Goal: Task Accomplishment & Management: Manage account settings

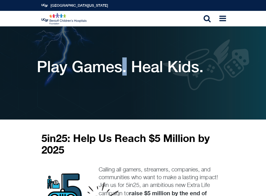
drag, startPoint x: 127, startPoint y: 72, endPoint x: 124, endPoint y: 73, distance: 3.4
click at [124, 73] on h1 "Play Games. Heal Kids." at bounding box center [120, 67] width 167 height 18
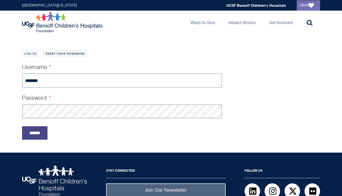
type input "*******"
click at [38, 137] on input "******" at bounding box center [34, 132] width 25 height 13
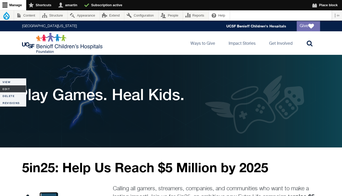
click at [8, 89] on link "Edit" at bounding box center [13, 89] width 26 height 7
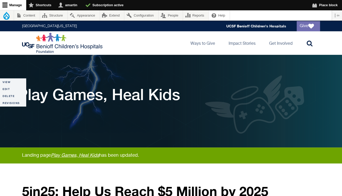
click at [123, 47] on div "UCSF Benioff Children's Hospitals Foundation Main navigation Ways to Give Toggl…" at bounding box center [170, 42] width 307 height 23
click at [5, 90] on link "Edit" at bounding box center [13, 89] width 26 height 7
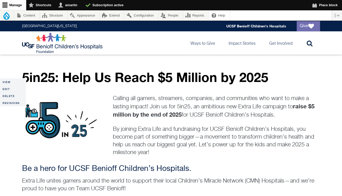
scroll to position [116, 0]
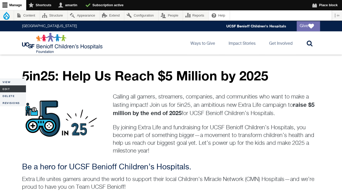
click at [12, 89] on link "Edit" at bounding box center [13, 89] width 26 height 7
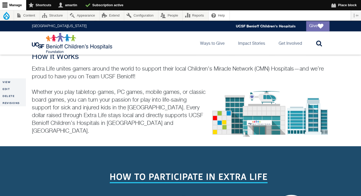
scroll to position [224, 0]
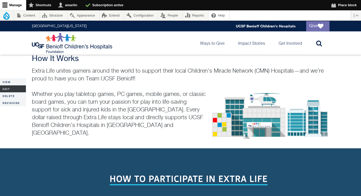
click at [13, 86] on link "Edit" at bounding box center [13, 89] width 26 height 7
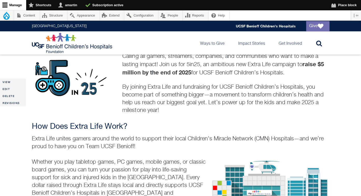
scroll to position [166, 0]
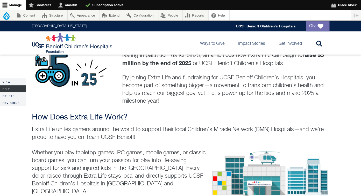
click at [14, 87] on link "Edit" at bounding box center [13, 89] width 26 height 7
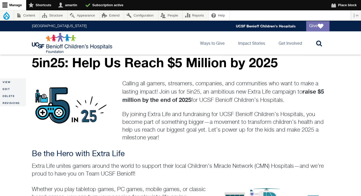
scroll to position [129, 0]
click at [11, 89] on link "Edit" at bounding box center [13, 89] width 26 height 7
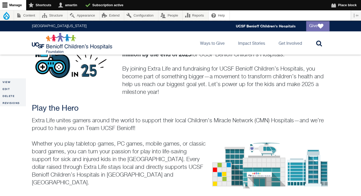
scroll to position [174, 0]
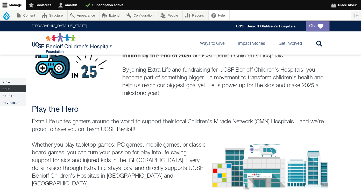
click at [12, 90] on link "Edit" at bounding box center [13, 89] width 26 height 7
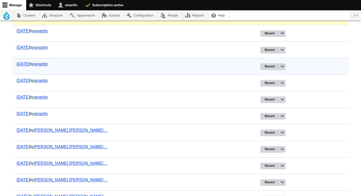
scroll to position [84, 0]
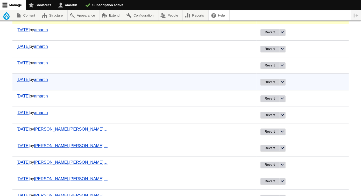
click at [183, 84] on td "08/12/2025 by amartin" at bounding box center [134, 82] width 244 height 17
click at [279, 82] on button "List additional actions" at bounding box center [282, 82] width 6 height 6
click at [198, 81] on td "08/12/2025 by amartin" at bounding box center [134, 82] width 244 height 17
click at [260, 82] on link "Revert" at bounding box center [269, 82] width 18 height 6
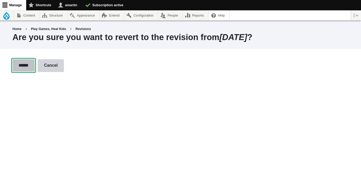
click at [27, 67] on input "******" at bounding box center [23, 65] width 22 height 12
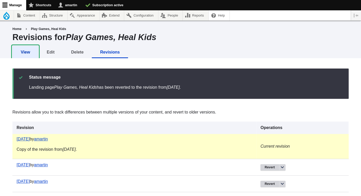
click at [30, 55] on link "View" at bounding box center [25, 52] width 26 height 12
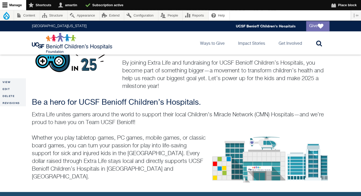
scroll to position [158, 0]
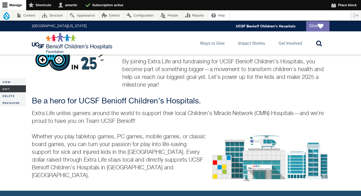
click at [12, 88] on link "Edit" at bounding box center [13, 89] width 26 height 7
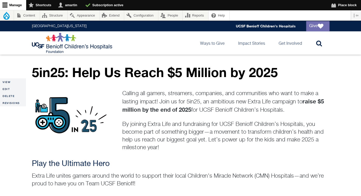
scroll to position [119, 0]
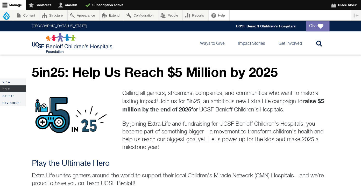
click at [11, 89] on link "Edit" at bounding box center [13, 89] width 26 height 7
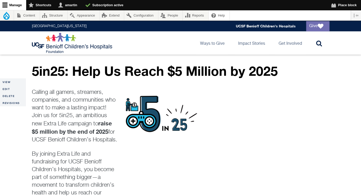
scroll to position [121, 0]
click at [15, 89] on link "Edit" at bounding box center [13, 89] width 26 height 7
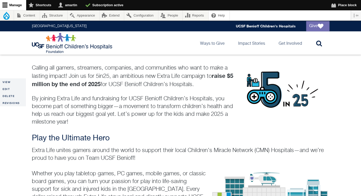
scroll to position [151, 0]
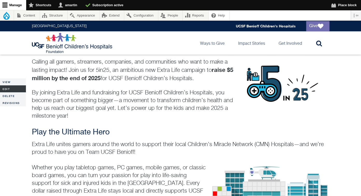
click at [8, 90] on link "Edit" at bounding box center [13, 89] width 26 height 7
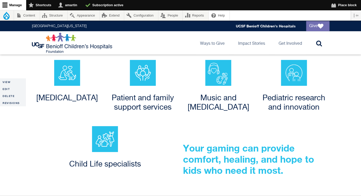
scroll to position [539, 0]
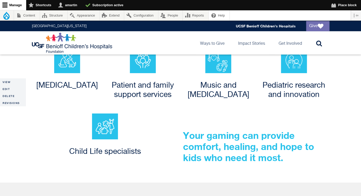
click at [143, 128] on div at bounding box center [105, 127] width 146 height 26
click at [102, 131] on img at bounding box center [105, 127] width 26 height 26
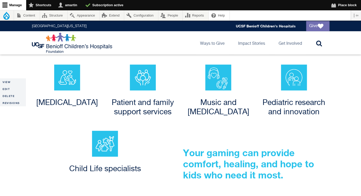
scroll to position [523, 0]
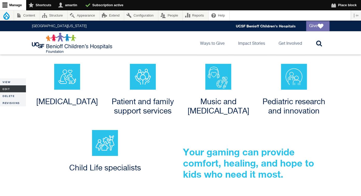
click at [6, 88] on link "Edit" at bounding box center [13, 89] width 26 height 7
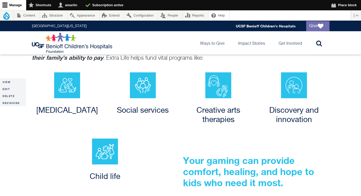
scroll to position [516, 0]
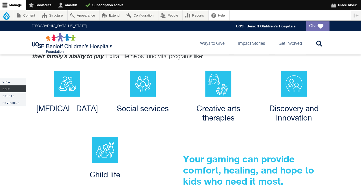
click at [12, 87] on link "Edit" at bounding box center [13, 89] width 26 height 7
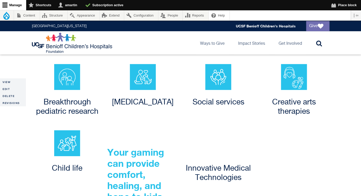
scroll to position [520, 0]
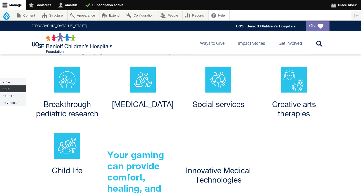
click at [16, 90] on link "Edit" at bounding box center [13, 89] width 26 height 7
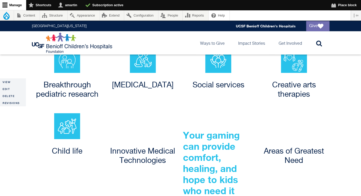
scroll to position [540, 0]
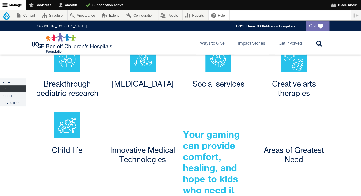
click at [8, 88] on link "Edit" at bounding box center [13, 89] width 26 height 7
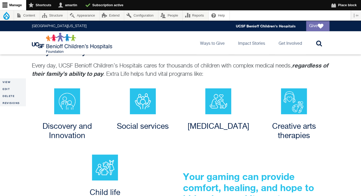
scroll to position [498, 0]
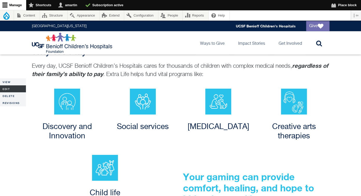
click at [12, 87] on link "Edit" at bounding box center [13, 89] width 26 height 7
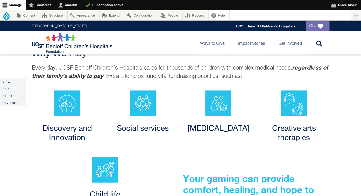
scroll to position [496, 0]
click at [15, 89] on link "Edit" at bounding box center [13, 89] width 26 height 7
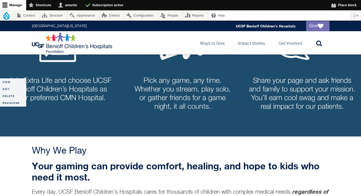
scroll to position [399, 0]
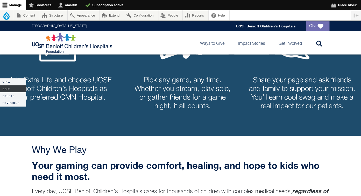
click at [12, 90] on link "Edit" at bounding box center [13, 89] width 26 height 7
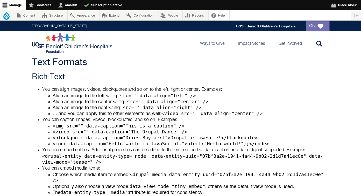
scroll to position [10, 0]
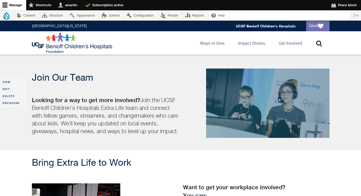
scroll to position [671, 0]
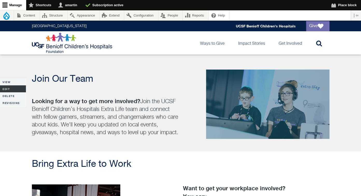
click at [11, 90] on link "Edit" at bounding box center [13, 89] width 26 height 7
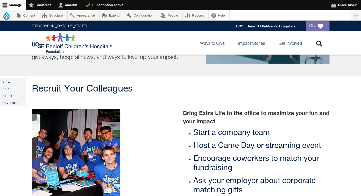
scroll to position [759, 0]
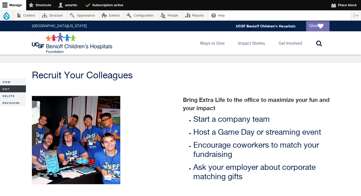
click at [9, 88] on link "Edit" at bounding box center [13, 89] width 26 height 7
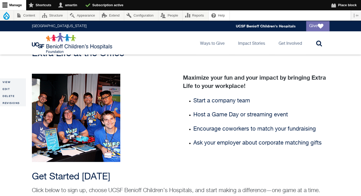
scroll to position [780, 0]
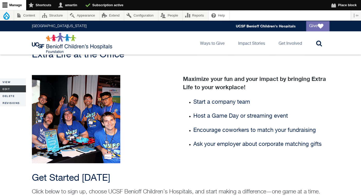
click at [17, 88] on link "Edit" at bounding box center [13, 89] width 26 height 7
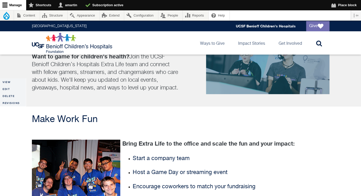
scroll to position [717, 0]
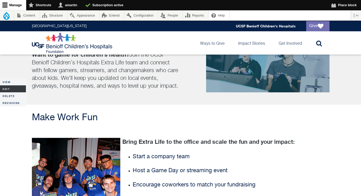
click at [13, 89] on link "Edit" at bounding box center [13, 89] width 26 height 7
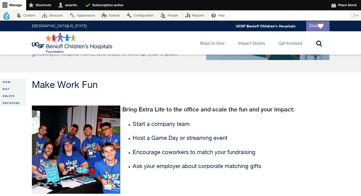
scroll to position [726, 0]
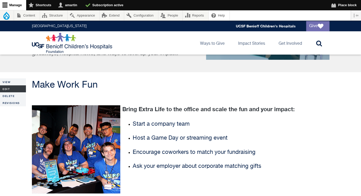
click at [16, 91] on link "Edit" at bounding box center [13, 89] width 26 height 7
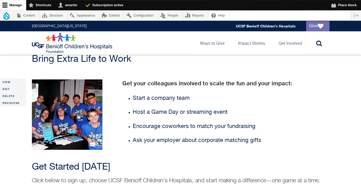
scroll to position [778, 0]
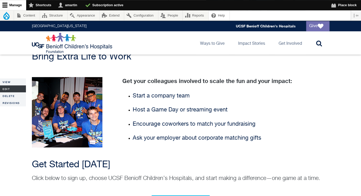
click at [12, 89] on link "Edit" at bounding box center [13, 89] width 26 height 7
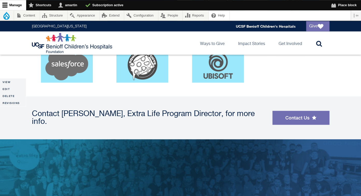
scroll to position [1088, 0]
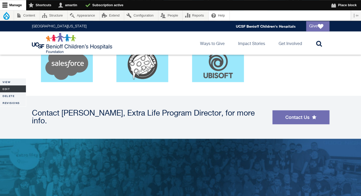
click at [12, 87] on link "Edit" at bounding box center [13, 89] width 26 height 7
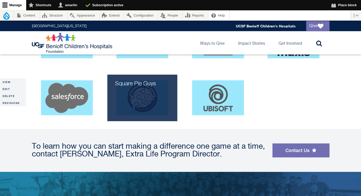
scroll to position [1079, 0]
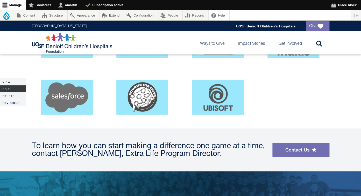
click at [6, 89] on link "Edit" at bounding box center [13, 89] width 26 height 7
